Goal: Task Accomplishment & Management: Manage account settings

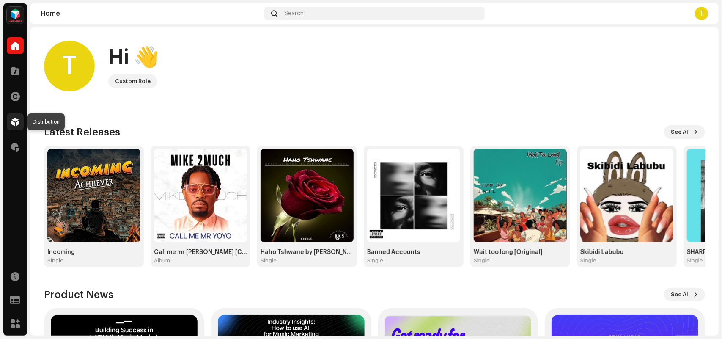
click at [16, 118] on span at bounding box center [15, 121] width 8 height 7
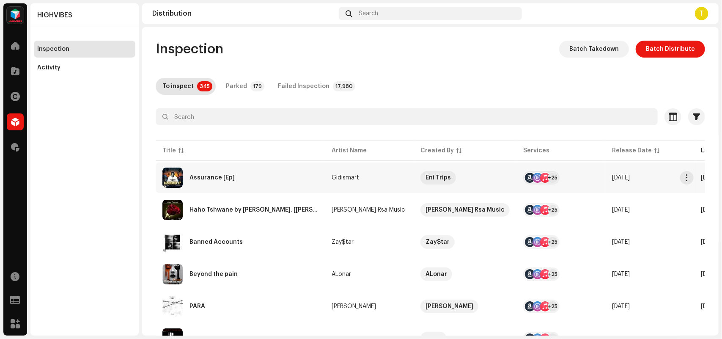
click at [297, 178] on div "Assurance [Ep]" at bounding box center [240, 178] width 156 height 20
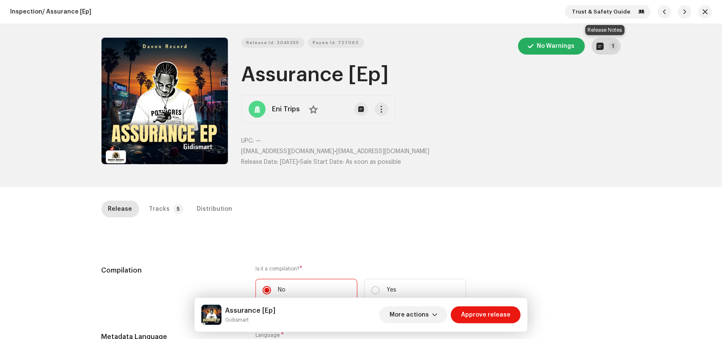
click at [606, 53] on button "1" at bounding box center [606, 46] width 29 height 17
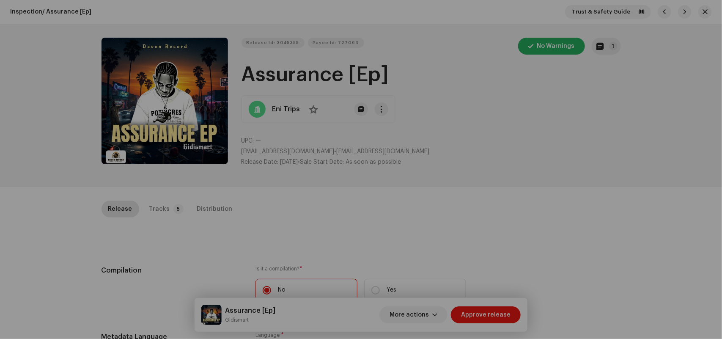
click at [567, 170] on div "Release notes Oct 8, 2025 AUTO NOTE - RELEASE FAILED INSPECTION Other Thank you…" at bounding box center [361, 169] width 722 height 339
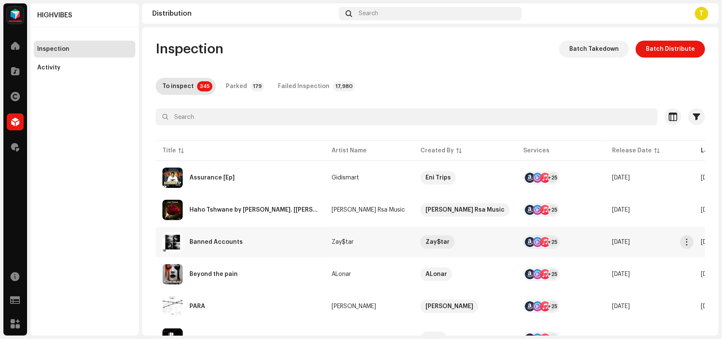
click at [408, 244] on td "Zay$tar" at bounding box center [369, 242] width 89 height 30
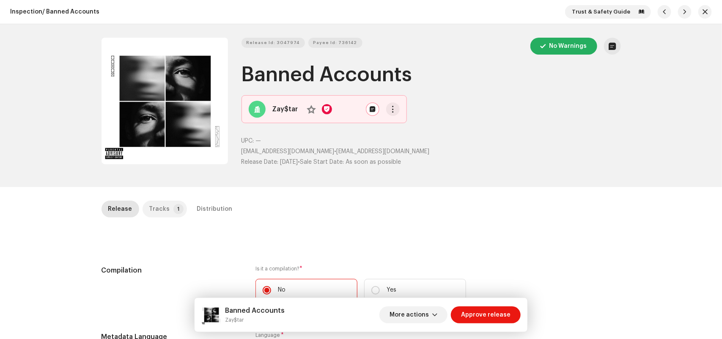
click at [154, 208] on div "Tracks" at bounding box center [159, 209] width 21 height 17
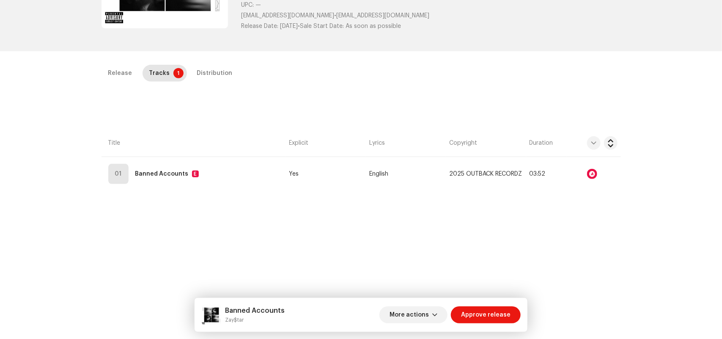
scroll to position [168, 0]
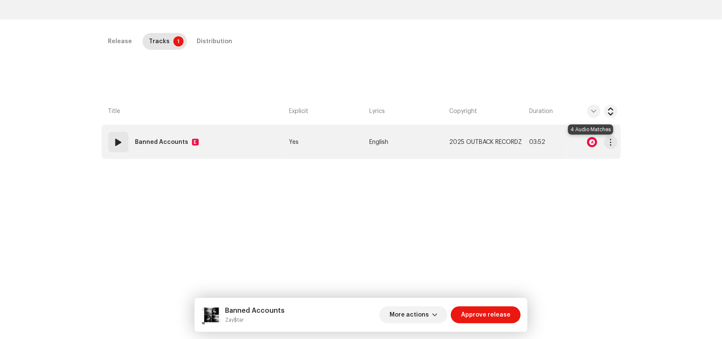
click at [590, 146] on div at bounding box center [592, 142] width 10 height 10
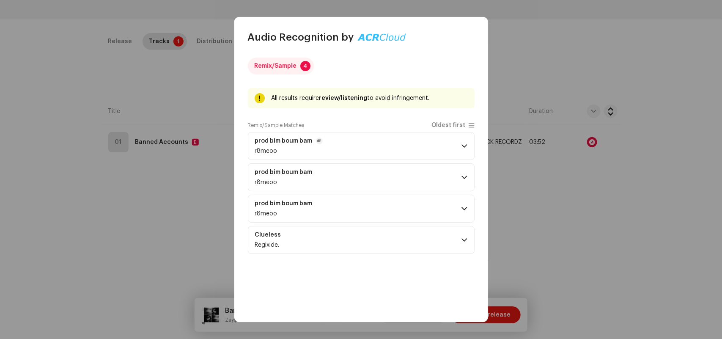
click at [462, 143] on span at bounding box center [465, 146] width 6 height 7
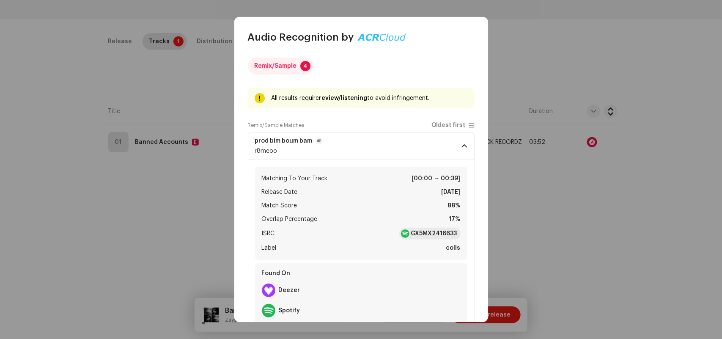
click at [462, 143] on span at bounding box center [465, 146] width 6 height 7
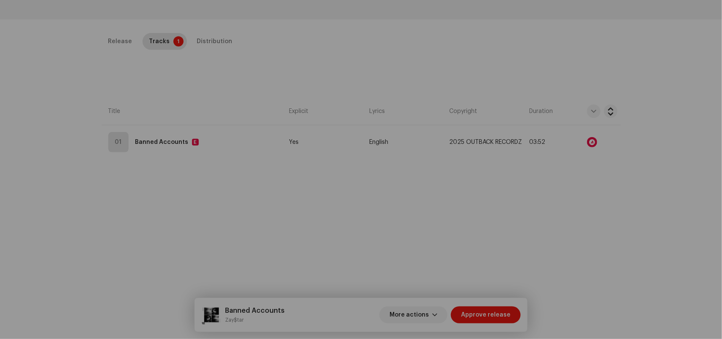
click at [526, 68] on div "Audio Recognition by Remix/Sample 4 All results require review/listening to avo…" at bounding box center [361, 169] width 722 height 339
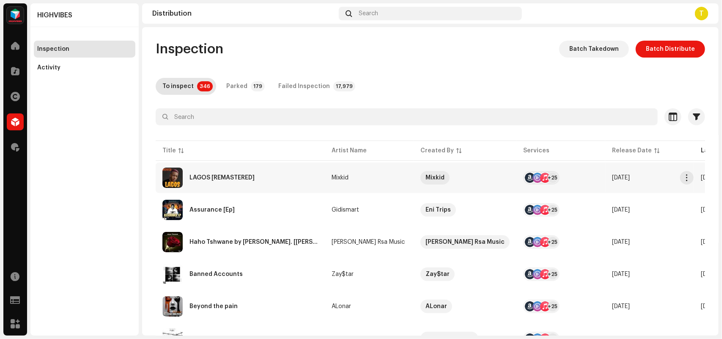
click at [307, 168] on div "LAGOS [REMASTERED]" at bounding box center [240, 178] width 156 height 20
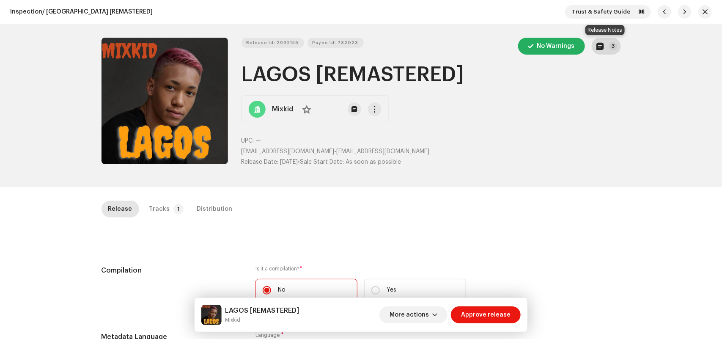
click at [603, 50] on button "3" at bounding box center [606, 46] width 29 height 17
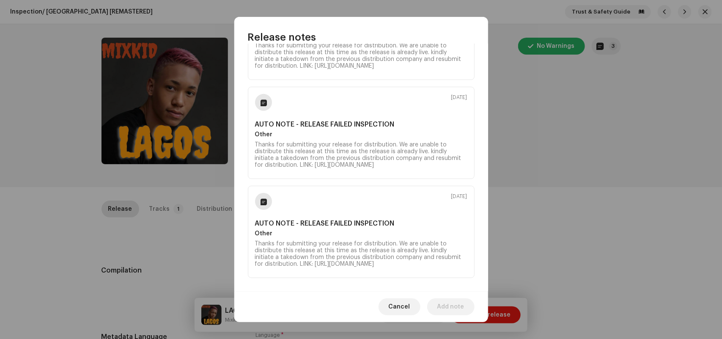
scroll to position [138, 0]
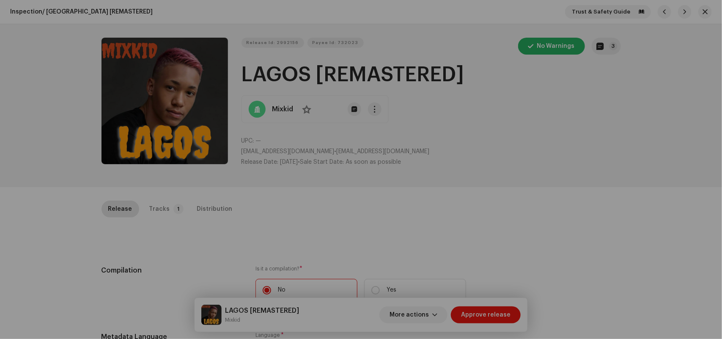
click at [561, 168] on div "Release notes Oct 7, 2025 AUTO NOTE - RELEASE FAILED INSPECTION Other Thanks fo…" at bounding box center [361, 169] width 722 height 339
